Goal: Information Seeking & Learning: Check status

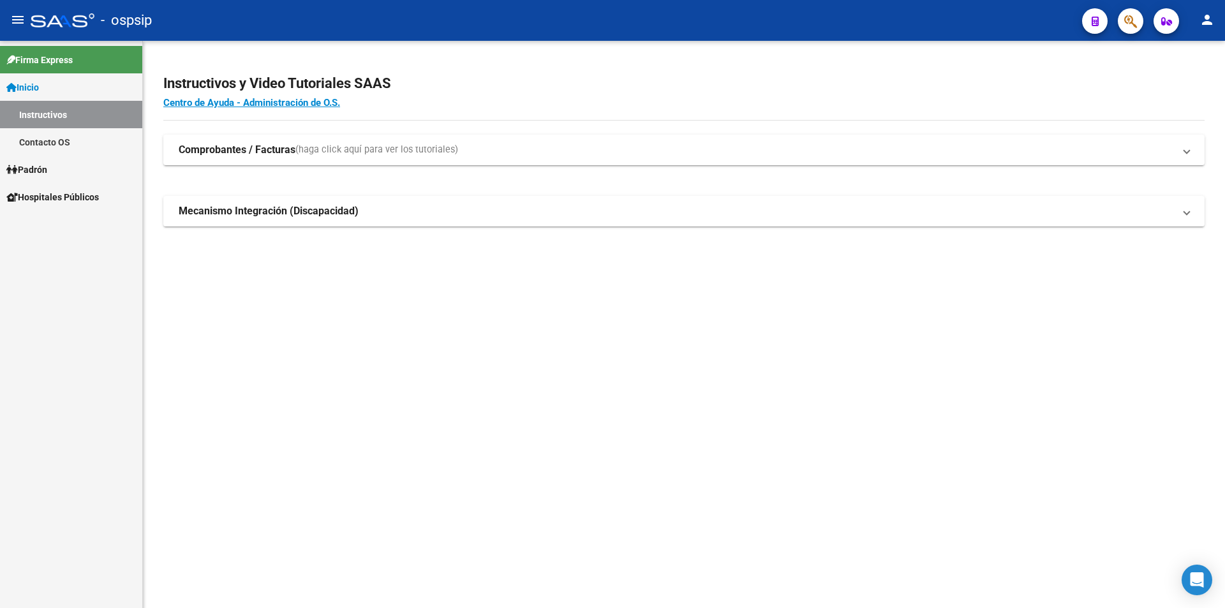
click at [93, 168] on link "Padrón" at bounding box center [71, 169] width 142 height 27
click at [105, 170] on link "Análisis Afiliado" at bounding box center [71, 169] width 142 height 27
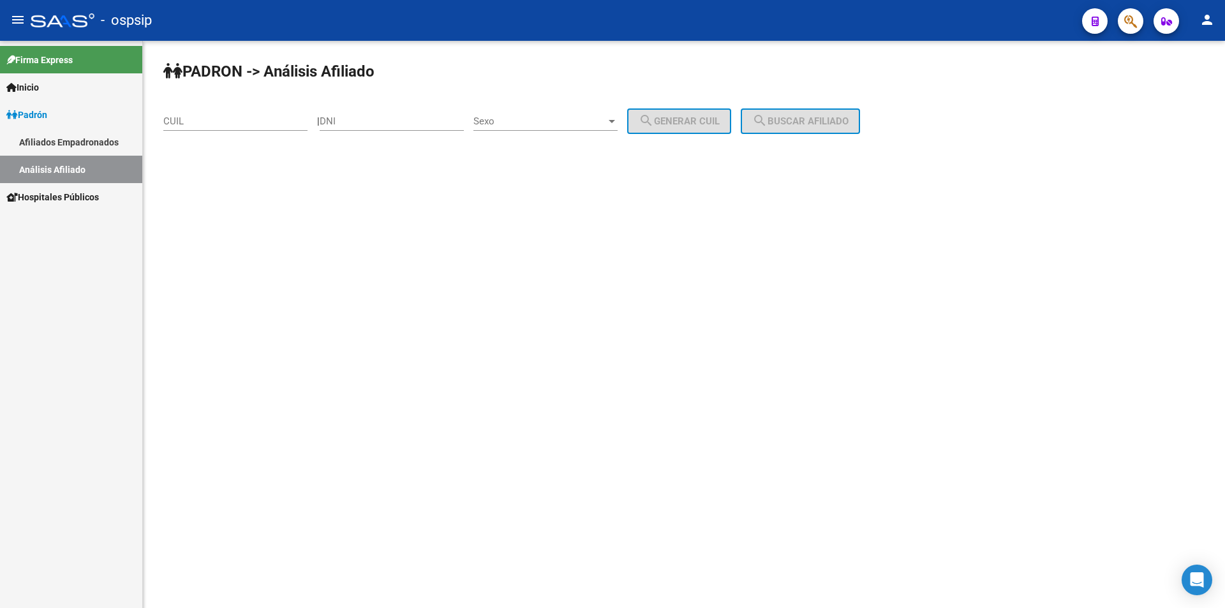
click at [78, 177] on link "Análisis Afiliado" at bounding box center [71, 169] width 142 height 27
click at [522, 115] on div "Sexo Sexo" at bounding box center [545, 116] width 144 height 27
click at [522, 113] on span "Masculino" at bounding box center [559, 121] width 144 height 29
click at [404, 113] on div "DNI" at bounding box center [392, 116] width 144 height 27
type input "31197383"
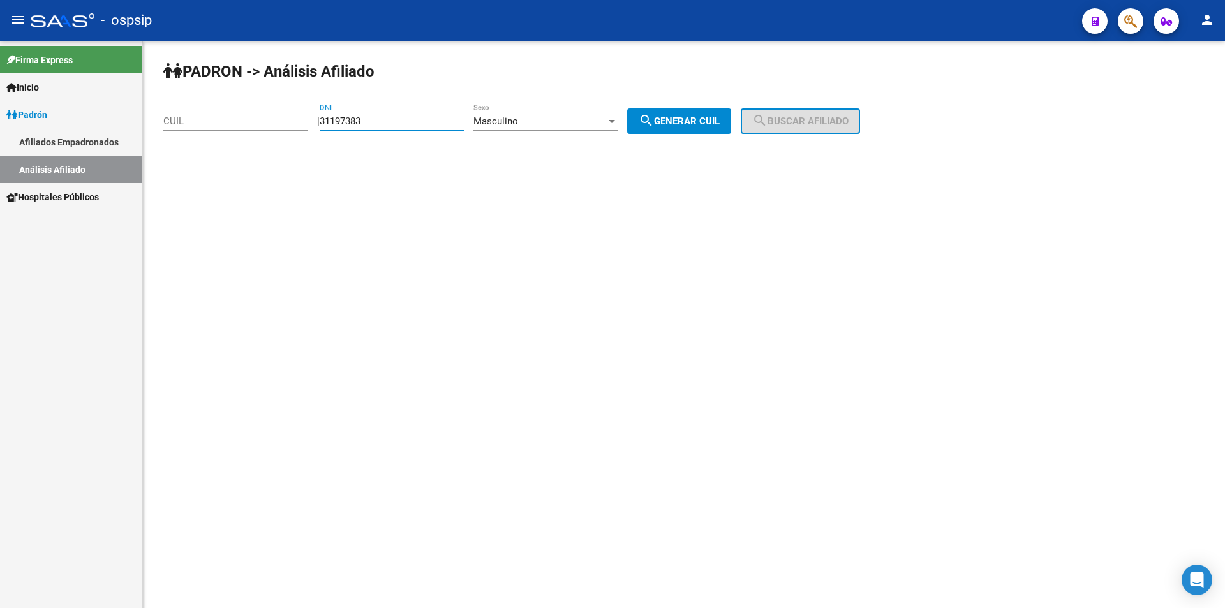
drag, startPoint x: 661, startPoint y: 118, endPoint x: 702, endPoint y: 112, distance: 41.2
click at [654, 118] on mat-icon "search" at bounding box center [646, 120] width 15 height 15
type input "20-31197383-6"
click at [797, 122] on span "search Buscar afiliado" at bounding box center [800, 120] width 96 height 11
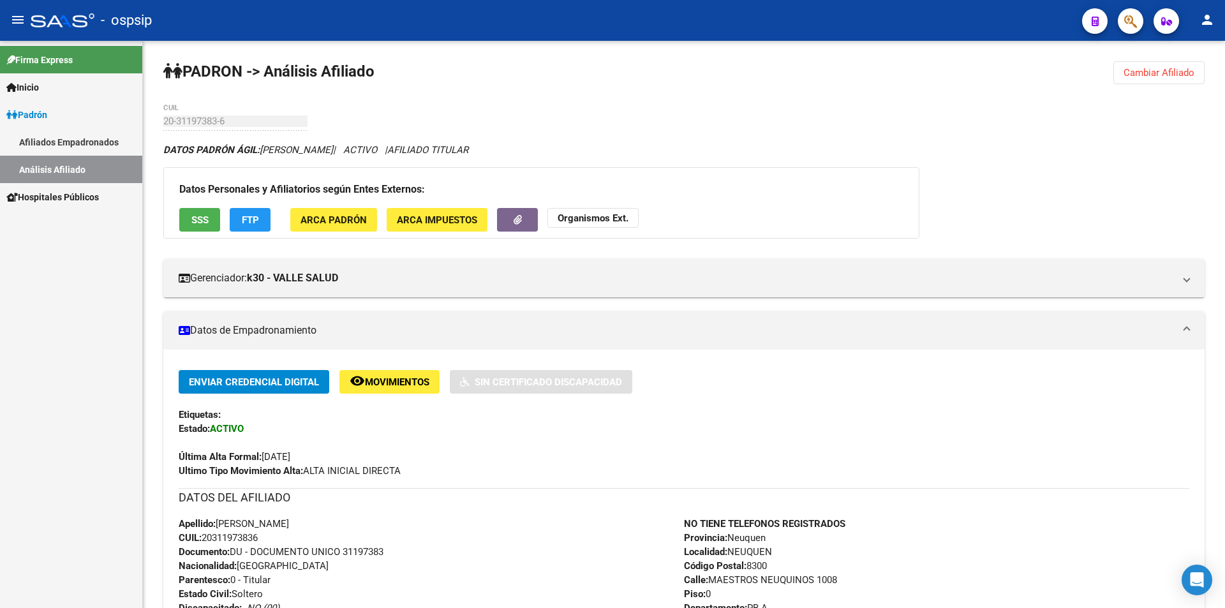
click at [1169, 75] on span "Cambiar Afiliado" at bounding box center [1158, 72] width 71 height 11
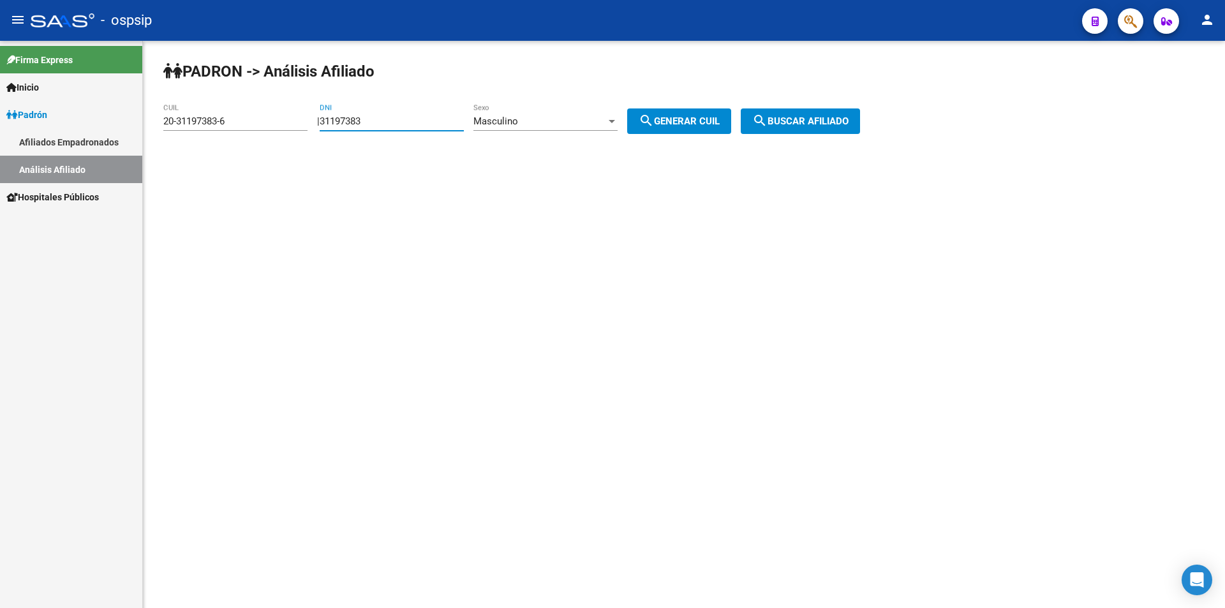
drag, startPoint x: 439, startPoint y: 119, endPoint x: 198, endPoint y: 113, distance: 241.8
click at [189, 115] on app-analisis-afiliado "PADRON -> Análisis Afiliado 20-31197383-6 CUIL | 31197383 DNI Masculino Sexo se…" at bounding box center [516, 120] width 706 height 11
drag, startPoint x: 253, startPoint y: 120, endPoint x: 5, endPoint y: 120, distance: 247.5
click at [5, 120] on mat-sidenav-container "Firma Express Inicio Instructivos Contacto OS Padrón Afiliados Empadronados Aná…" at bounding box center [612, 324] width 1225 height 567
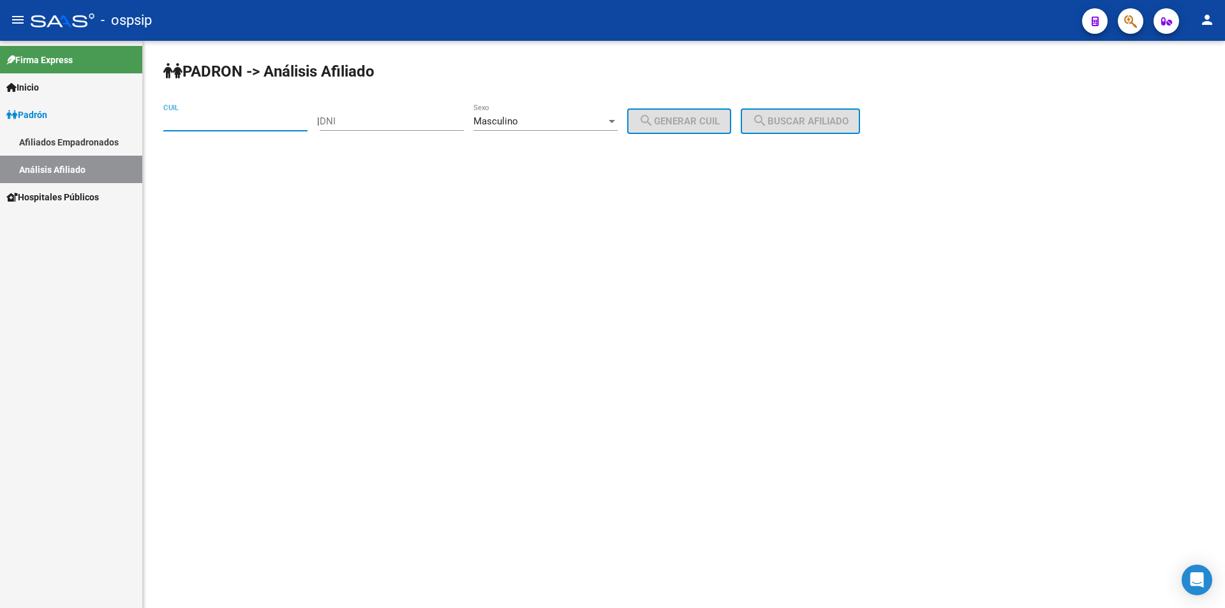
click at [519, 114] on div "Masculino Sexo" at bounding box center [545, 116] width 144 height 27
click at [521, 114] on span "Masculino" at bounding box center [559, 121] width 144 height 29
click at [417, 105] on div "DNI" at bounding box center [392, 116] width 144 height 27
type input "32336319"
click at [668, 119] on span "search Generar CUIL" at bounding box center [679, 120] width 81 height 11
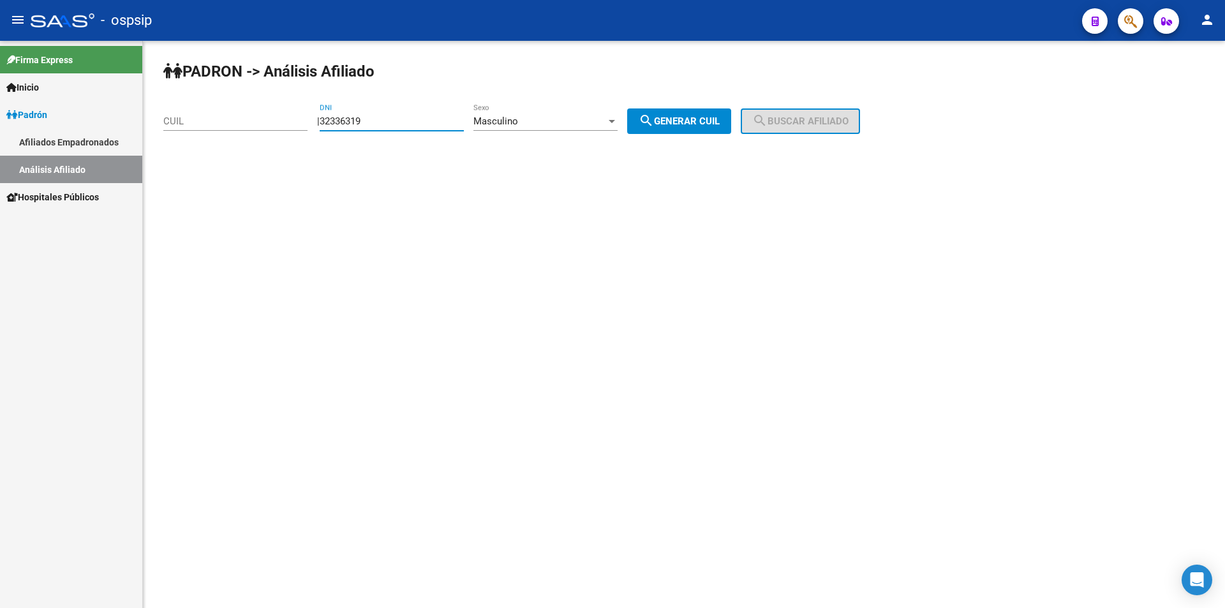
type input "20-32336319-7"
click at [813, 117] on span "search Buscar afiliado" at bounding box center [800, 120] width 96 height 11
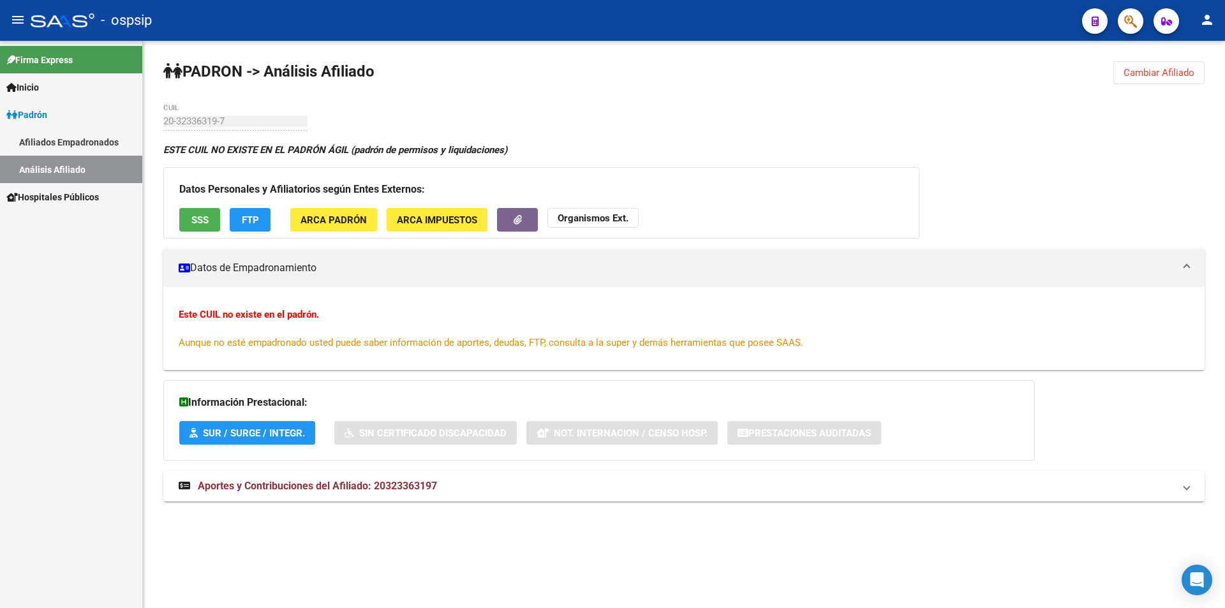
click at [1165, 71] on span "Cambiar Afiliado" at bounding box center [1158, 72] width 71 height 11
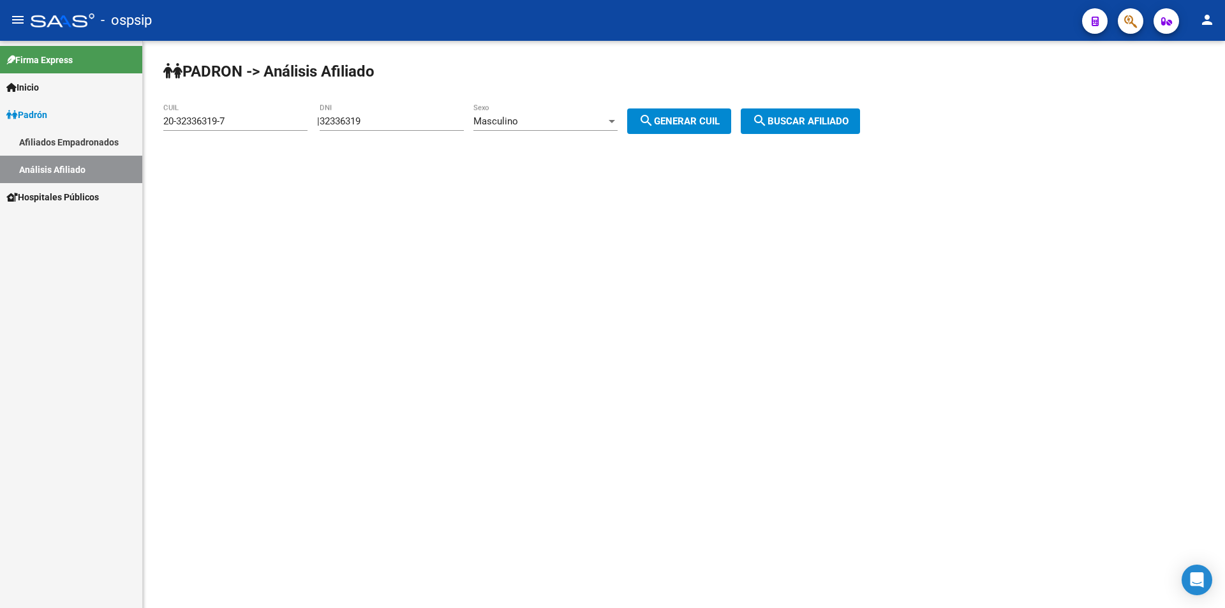
click at [381, 115] on input "32336319" at bounding box center [392, 120] width 144 height 11
click at [265, 118] on input "20-32336319-7" at bounding box center [235, 120] width 144 height 11
click at [695, 127] on button "search Generar CUIL" at bounding box center [679, 121] width 104 height 26
click at [811, 119] on span "search Buscar afiliado" at bounding box center [800, 120] width 96 height 11
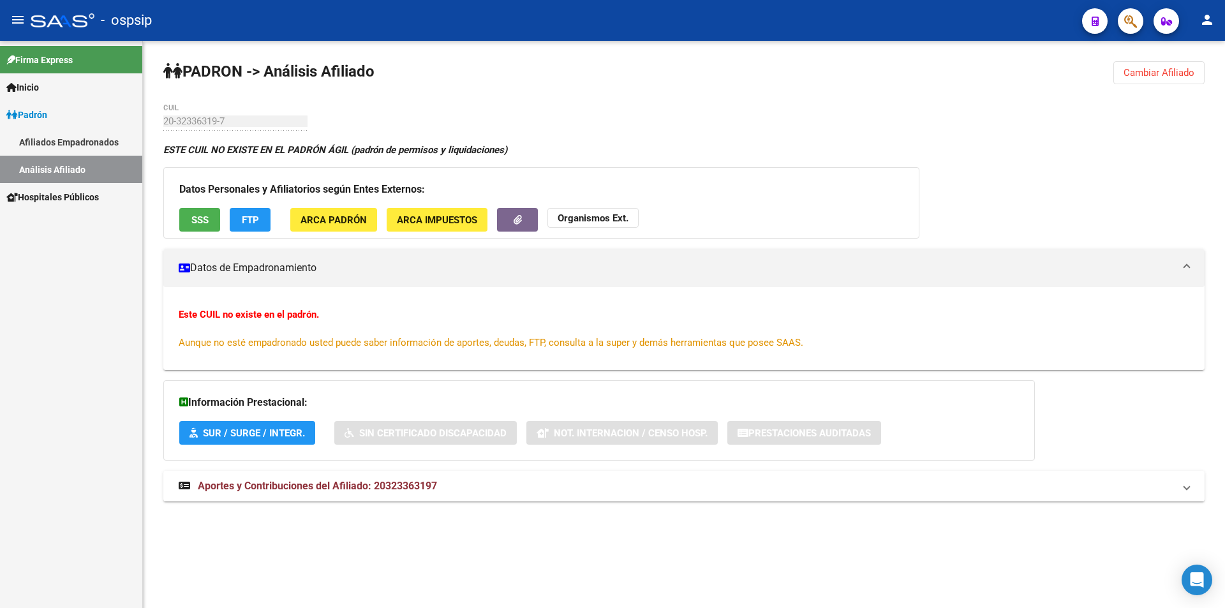
click at [1135, 59] on div "PADRON -> Análisis Afiliado Cambiar Afiliado 20-32336319-7 CUIL ESTE CUIL NO EX…" at bounding box center [684, 293] width 1082 height 505
drag, startPoint x: 1139, startPoint y: 64, endPoint x: 1128, endPoint y: 70, distance: 12.0
click at [1140, 65] on button "Cambiar Afiliado" at bounding box center [1158, 72] width 91 height 23
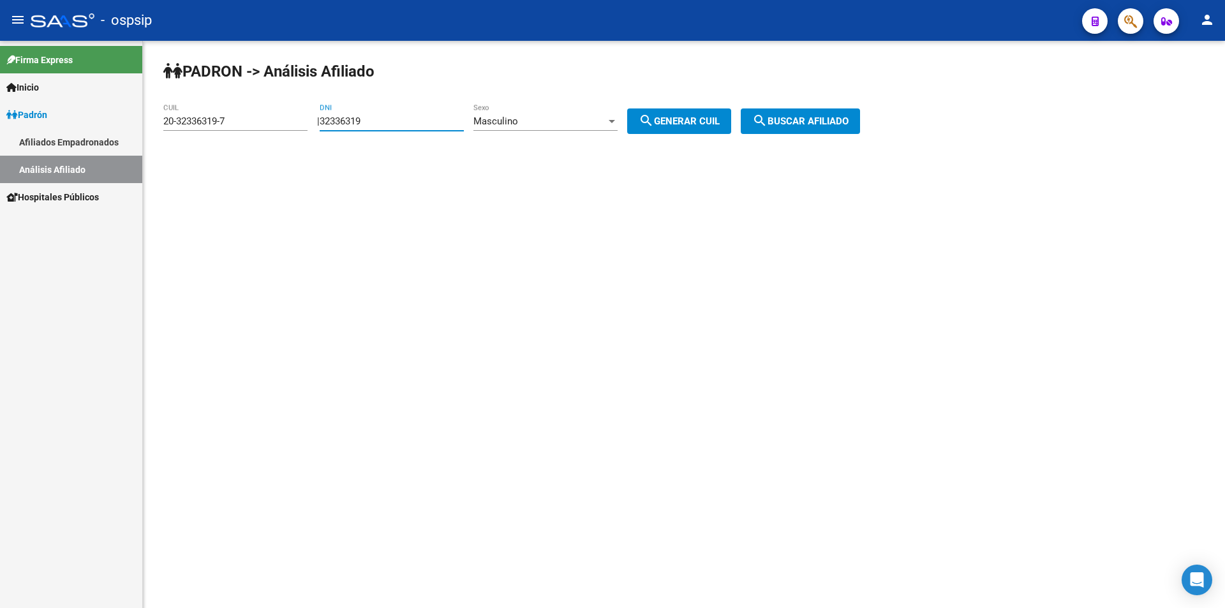
drag, startPoint x: 395, startPoint y: 117, endPoint x: 258, endPoint y: 130, distance: 137.7
click at [258, 127] on app-analisis-afiliado "PADRON -> Análisis Afiliado 20-32336319-7 CUIL | 32336319 DNI Masculino Sexo se…" at bounding box center [516, 120] width 706 height 11
drag, startPoint x: 253, startPoint y: 116, endPoint x: 0, endPoint y: 155, distance: 255.6
click at [0, 155] on mat-sidenav-container "Firma Express Inicio Instructivos Contacto OS Padrón Afiliados Empadronados Aná…" at bounding box center [612, 324] width 1225 height 567
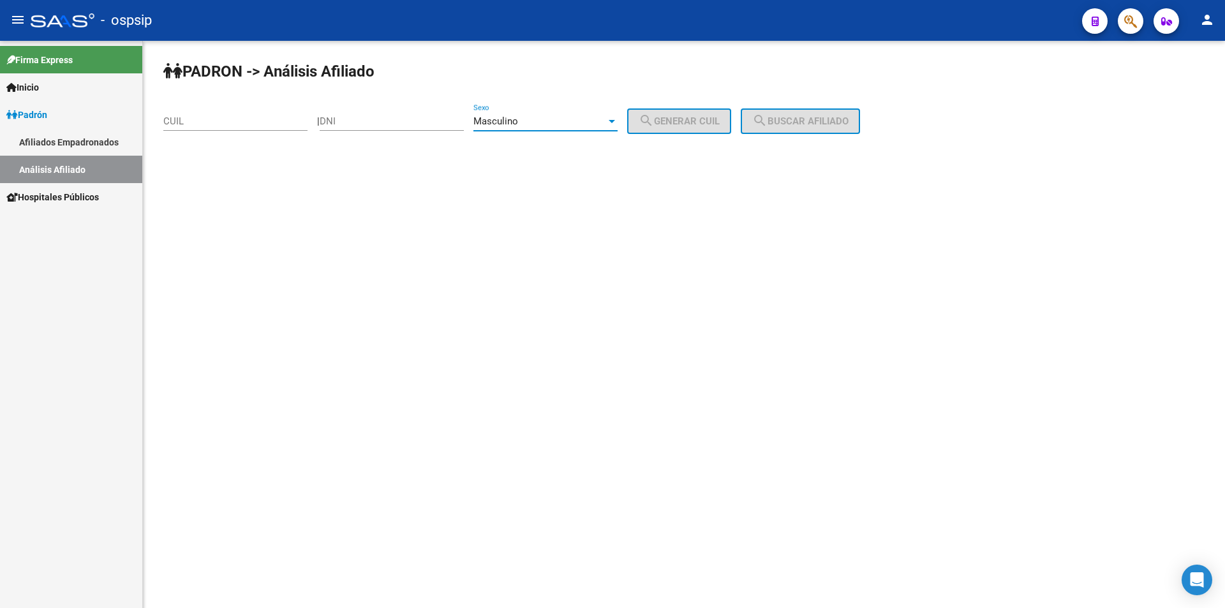
click at [536, 117] on div "Masculino" at bounding box center [539, 120] width 133 height 11
click at [526, 108] on span "Masculino" at bounding box center [559, 121] width 144 height 29
click at [350, 122] on input "DNI" at bounding box center [392, 120] width 144 height 11
type input "21437993"
drag, startPoint x: 661, startPoint y: 112, endPoint x: 675, endPoint y: 112, distance: 14.0
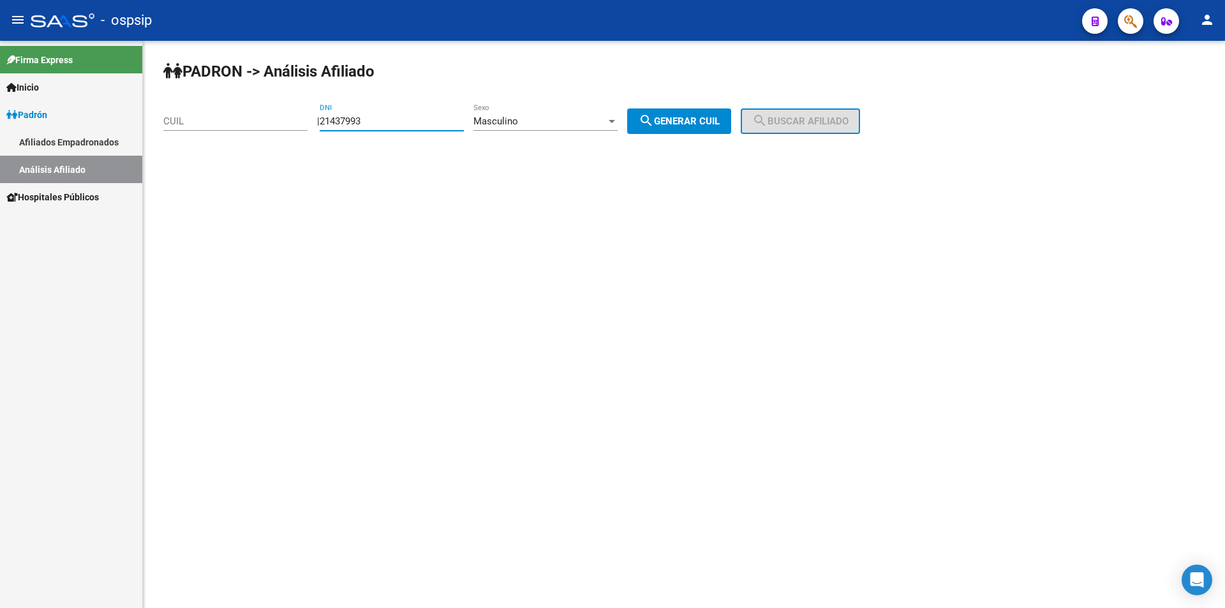
click at [668, 112] on button "search Generar CUIL" at bounding box center [679, 121] width 104 height 26
type input "20-21437993-8"
click at [824, 103] on div "PADRON -> Análisis Afiliado 20-21437993-8 CUIL | 21437993 DNI Masculino Sexo se…" at bounding box center [684, 108] width 1082 height 134
click at [827, 115] on span "search Buscar afiliado" at bounding box center [800, 120] width 96 height 11
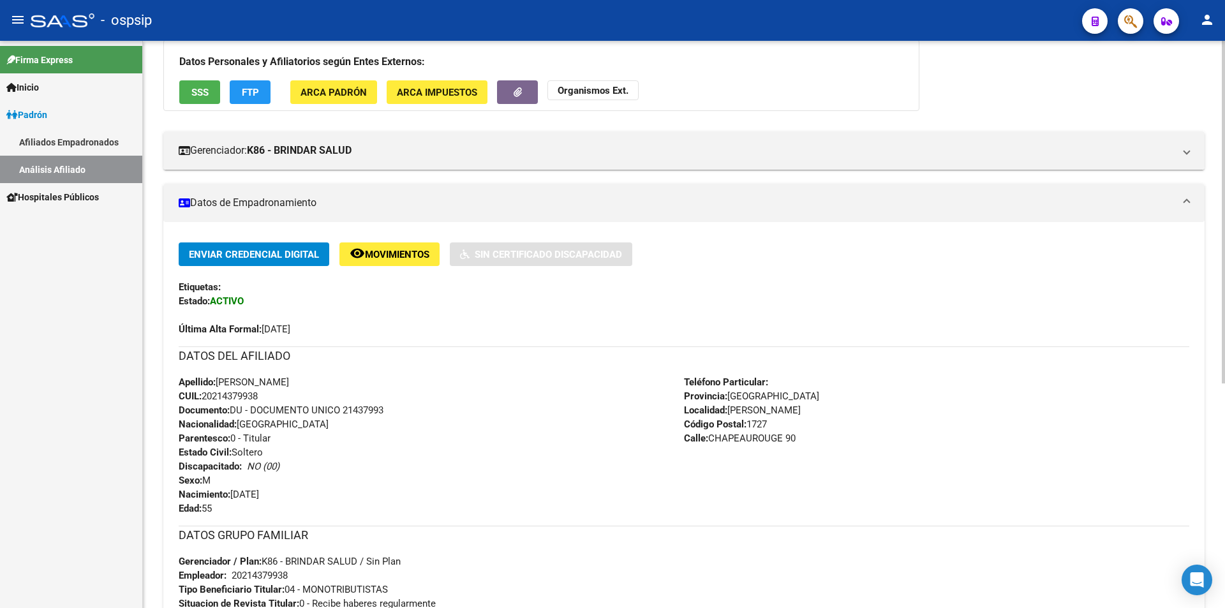
scroll to position [191, 0]
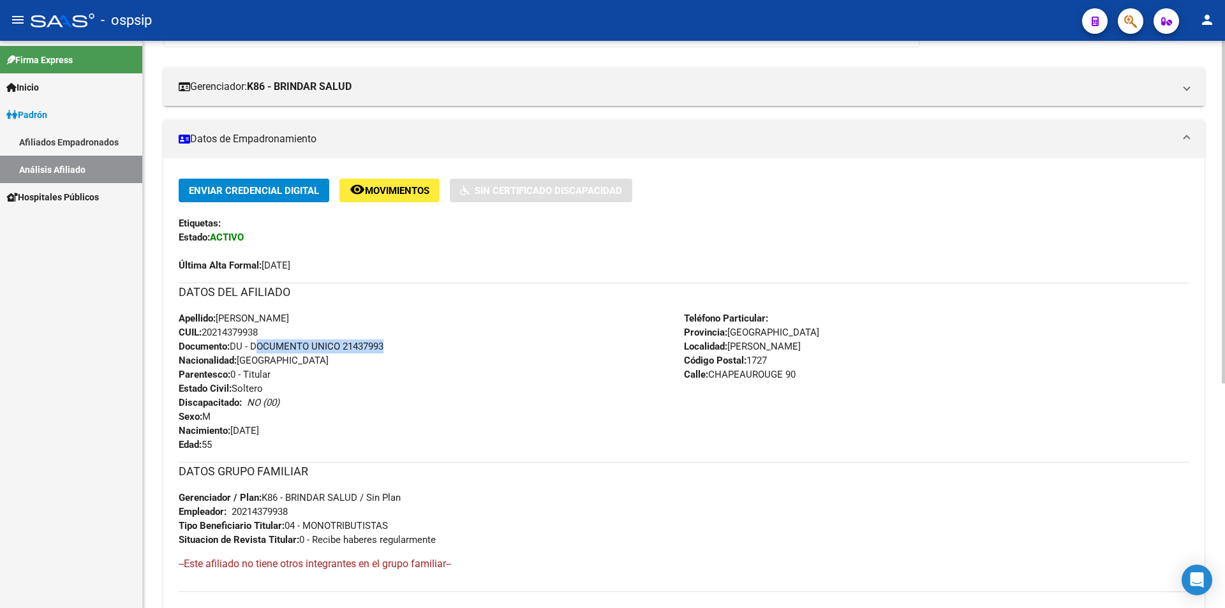
drag, startPoint x: 255, startPoint y: 344, endPoint x: 381, endPoint y: 347, distance: 127.0
click at [381, 347] on span "Documento: DU - DOCUMENTO UNICO 21437993" at bounding box center [281, 346] width 205 height 11
drag, startPoint x: 295, startPoint y: 344, endPoint x: 369, endPoint y: 341, distance: 74.0
click at [369, 341] on span "Documento: DU - DOCUMENTO UNICO 21437993" at bounding box center [281, 346] width 205 height 11
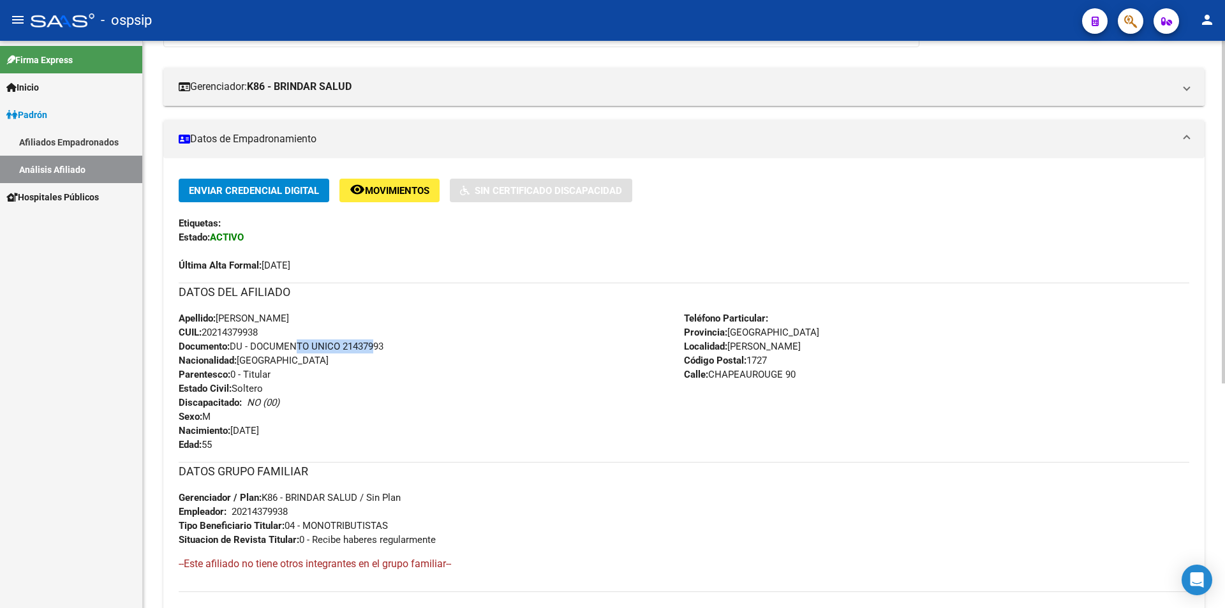
click at [369, 341] on span "Documento: DU - DOCUMENTO UNICO 21437993" at bounding box center [281, 346] width 205 height 11
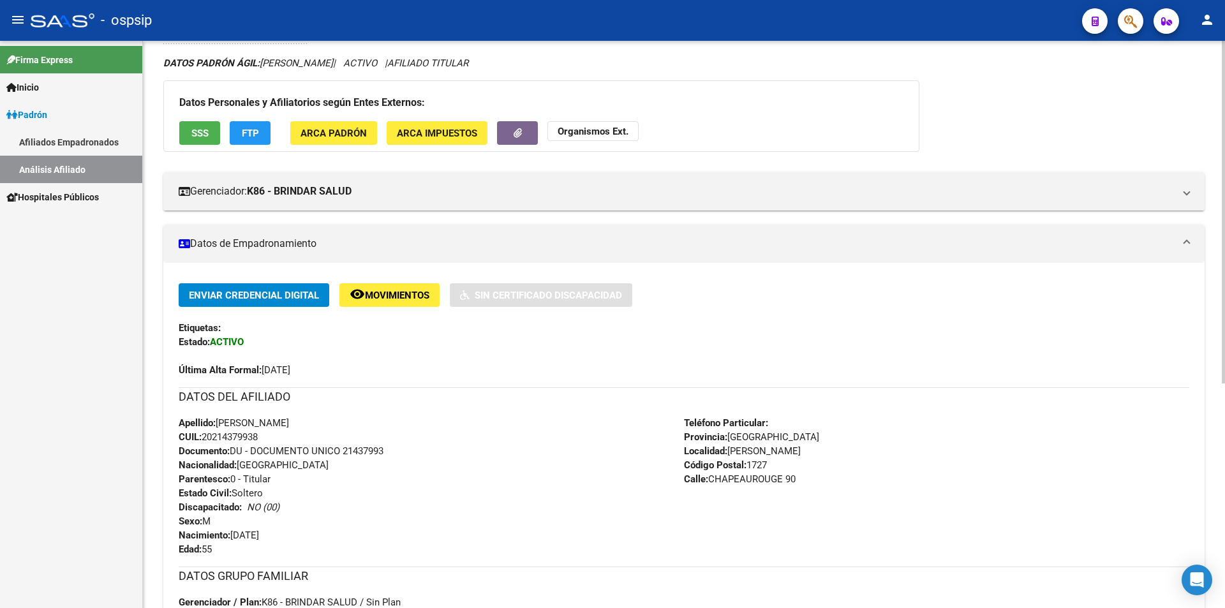
scroll to position [0, 0]
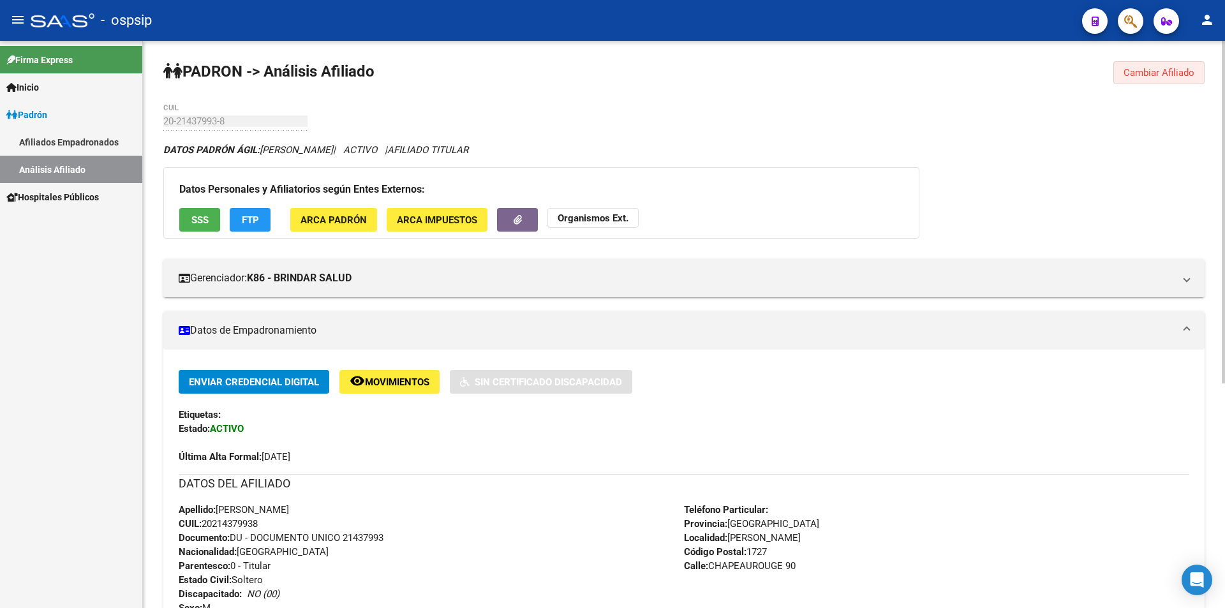
click at [1148, 80] on button "Cambiar Afiliado" at bounding box center [1158, 72] width 91 height 23
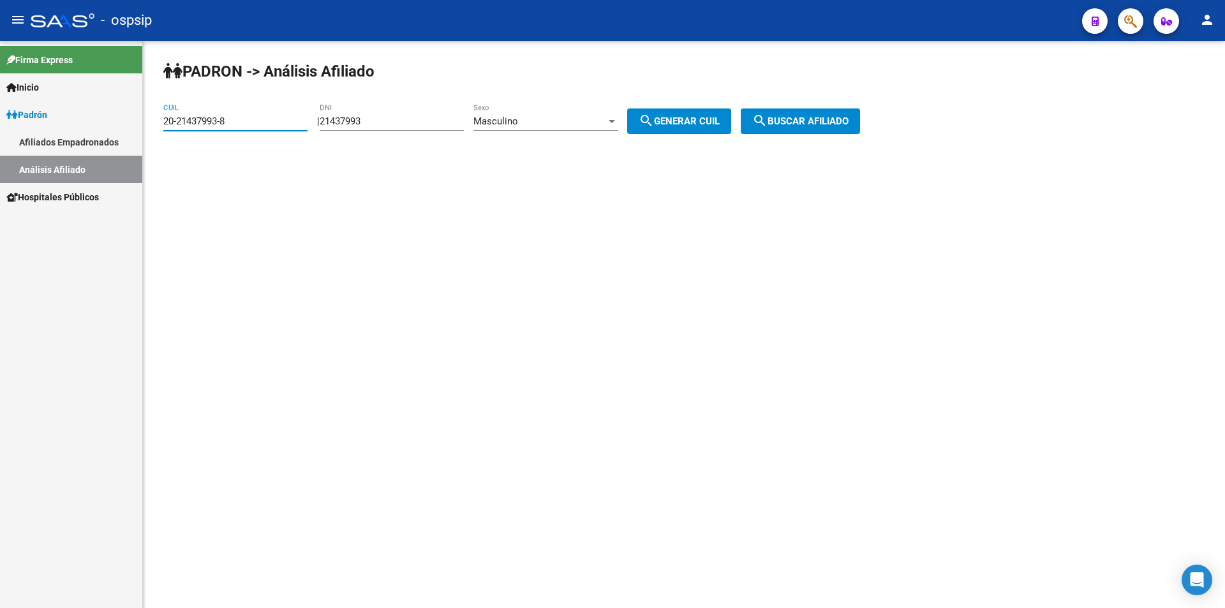
drag, startPoint x: 285, startPoint y: 123, endPoint x: 110, endPoint y: 124, distance: 174.8
click at [110, 124] on mat-sidenav-container "Firma Express Inicio Instructivos Contacto OS Padrón Afiliados Empadronados Aná…" at bounding box center [612, 324] width 1225 height 567
drag, startPoint x: 433, startPoint y: 111, endPoint x: 366, endPoint y: 107, distance: 67.1
click at [366, 107] on div "21437993 DNI" at bounding box center [392, 116] width 144 height 27
drag, startPoint x: 378, startPoint y: 113, endPoint x: 314, endPoint y: 120, distance: 64.8
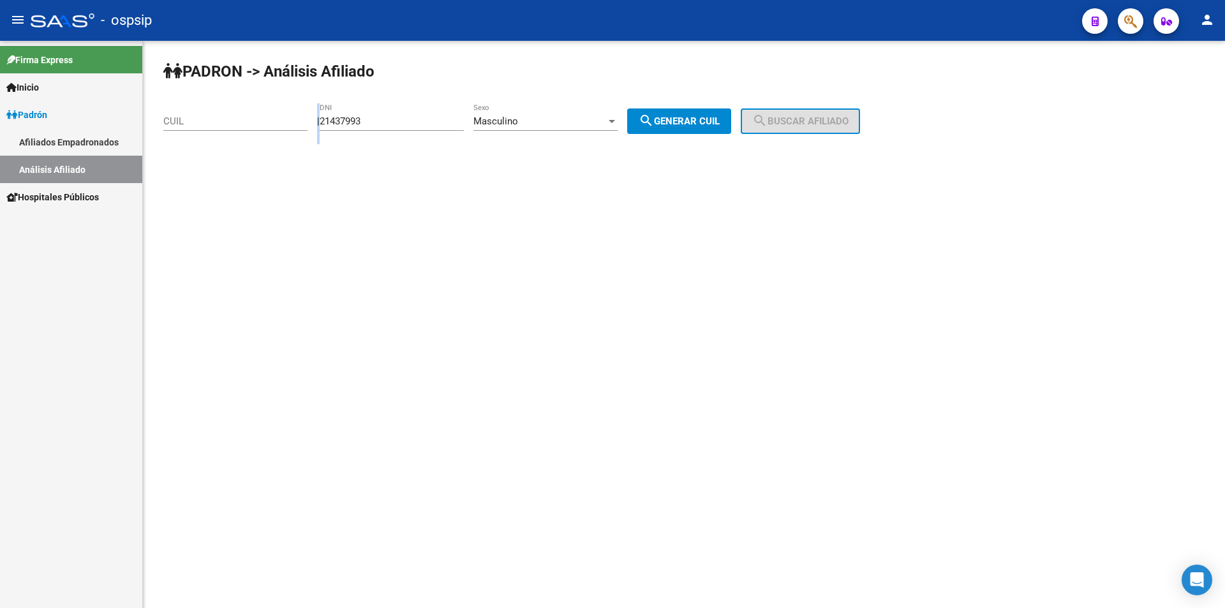
click at [314, 120] on app-analisis-afiliado "PADRON -> Análisis Afiliado CUIL | 21437993 DNI Masculino Sexo search Generar C…" at bounding box center [516, 120] width 706 height 11
click at [378, 113] on div "21437993 DNI" at bounding box center [392, 116] width 144 height 27
drag, startPoint x: 382, startPoint y: 123, endPoint x: 301, endPoint y: 112, distance: 81.8
click at [301, 115] on app-analisis-afiliado "PADRON -> Análisis Afiliado CUIL | 21437993 DNI Masculino Sexo search Generar C…" at bounding box center [516, 120] width 706 height 11
